Goal: Check status: Check status

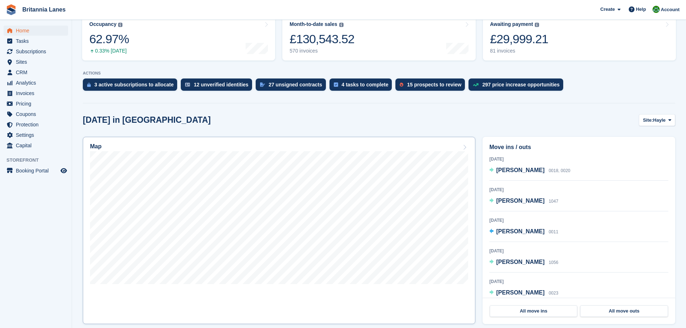
scroll to position [108, 0]
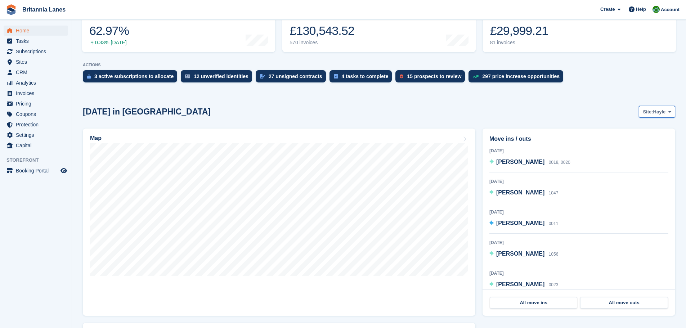
click at [657, 115] on span "Hayle" at bounding box center [659, 111] width 13 height 7
click at [639, 130] on link "Truro" at bounding box center [639, 128] width 65 height 13
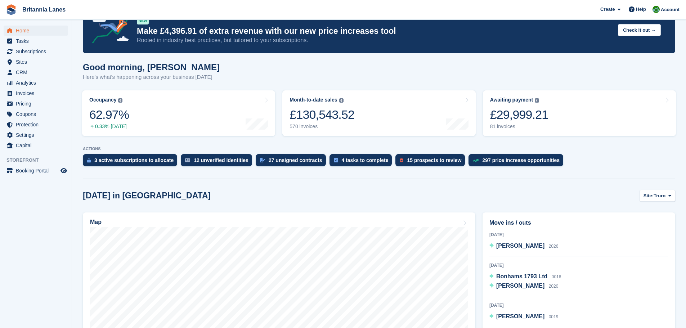
scroll to position [36, 0]
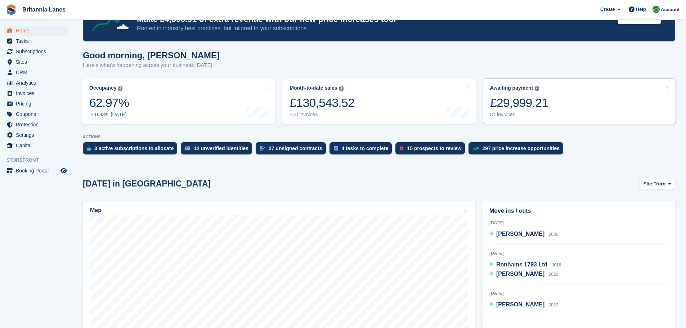
click at [566, 98] on link "Awaiting payment The total outstanding balance on all open invoices. £29,999.21…" at bounding box center [579, 101] width 193 height 46
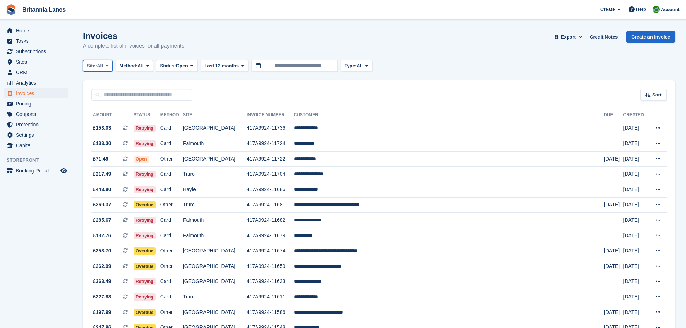
click at [108, 68] on icon at bounding box center [106, 65] width 3 height 5
click at [104, 94] on link "Truro" at bounding box center [118, 95] width 65 height 13
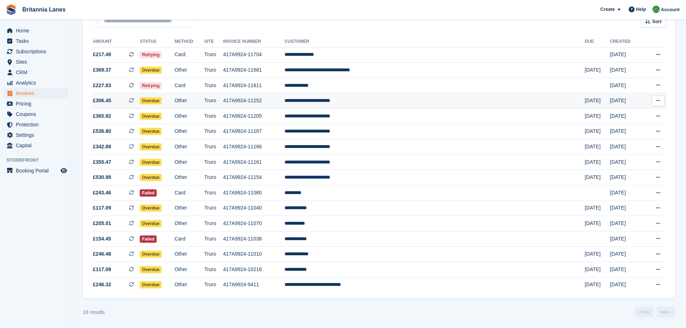
scroll to position [74, 0]
